Goal: Task Accomplishment & Management: Use online tool/utility

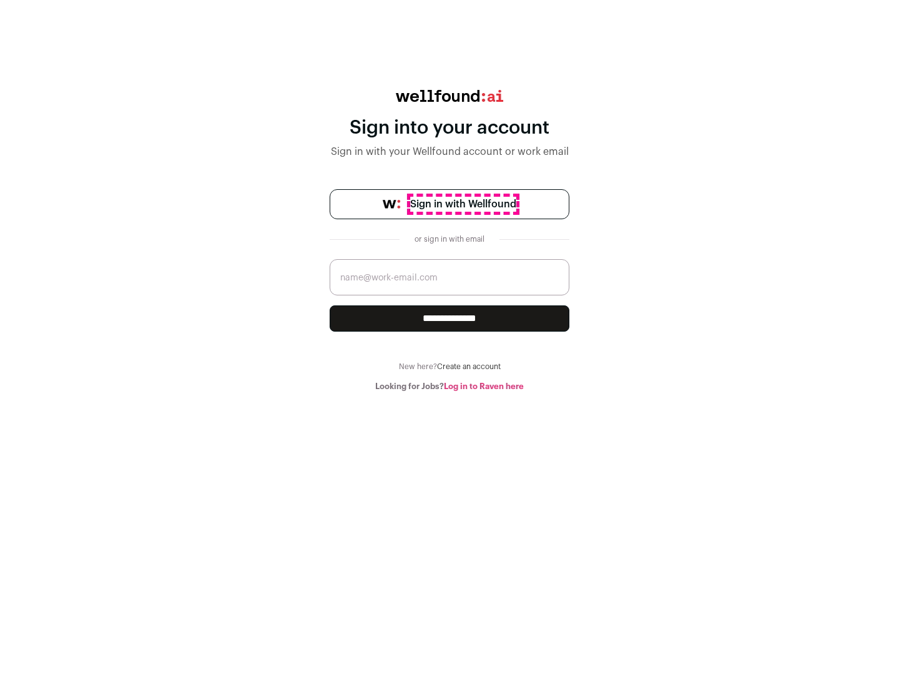
click at [463, 204] on span "Sign in with Wellfound" at bounding box center [463, 204] width 106 height 15
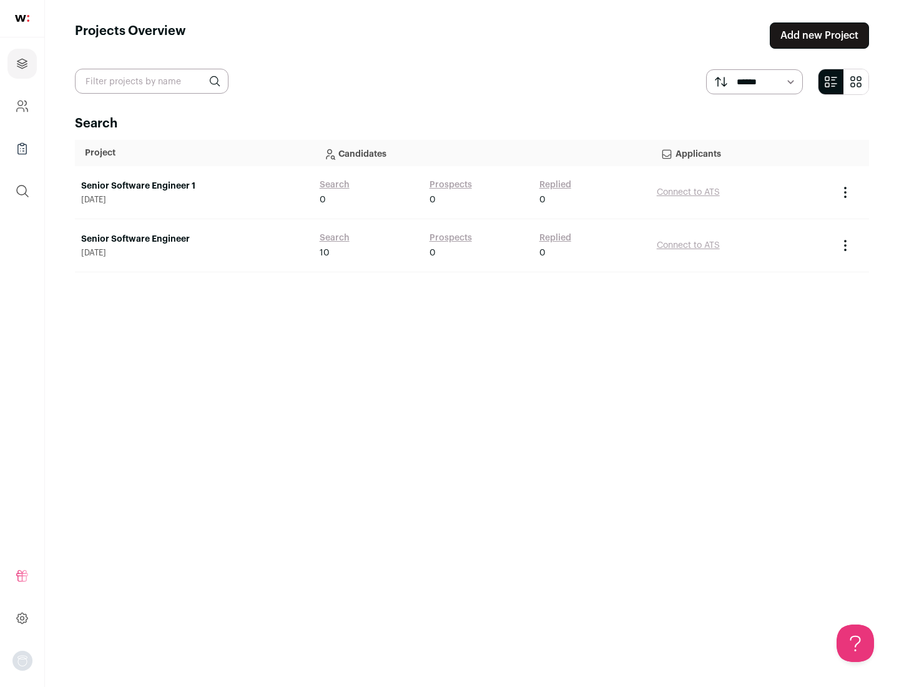
click at [194, 239] on link "Senior Software Engineer" at bounding box center [194, 239] width 226 height 12
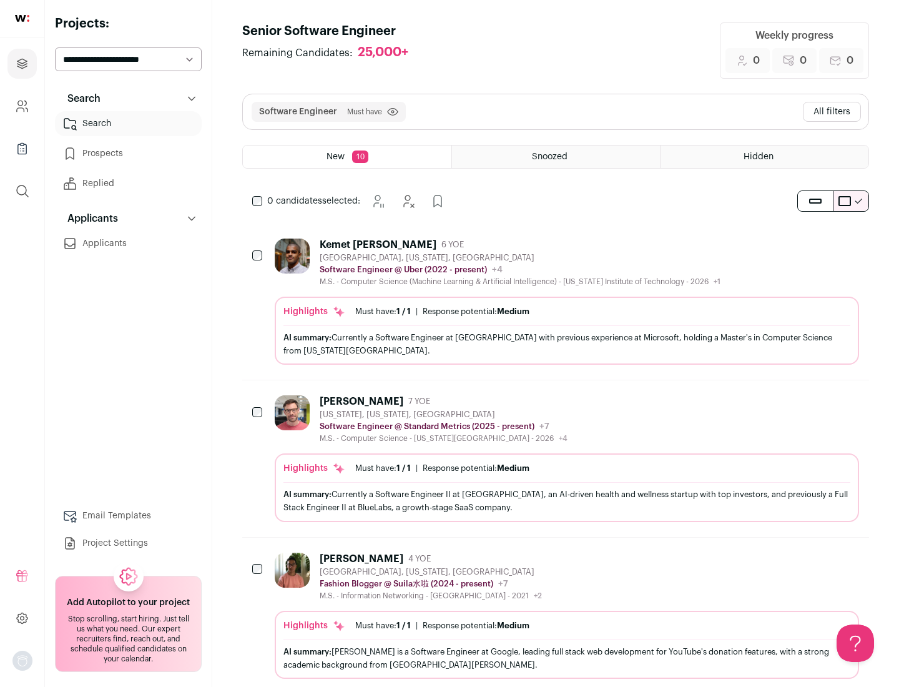
click at [556, 302] on div "Highlights Must have: 1 / 1 How many must haves have been fulfilled? | Response…" at bounding box center [567, 331] width 585 height 68
